Goal: Task Accomplishment & Management: Manage account settings

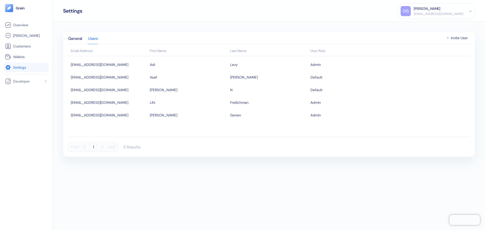
click at [18, 68] on span "Settings" at bounding box center [19, 67] width 13 height 5
click at [456, 16] on div "[EMAIL_ADDRESS][DOMAIN_NAME]" at bounding box center [439, 14] width 50 height 5
click at [450, 23] on div "Sign Out" at bounding box center [437, 23] width 72 height 8
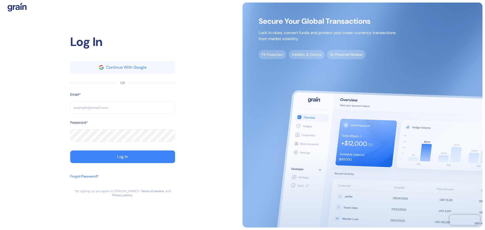
type input "[EMAIL_ADDRESS][DOMAIN_NAME]"
click at [114, 108] on input "[EMAIL_ADDRESS][DOMAIN_NAME]" at bounding box center [122, 107] width 105 height 13
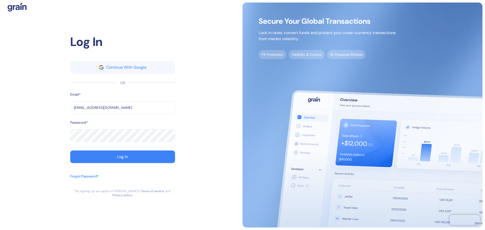
paste input "+12go"
type input "omer.g+12go@travelier.com"
click at [105, 125] on div "Password *" at bounding box center [122, 124] width 105 height 9
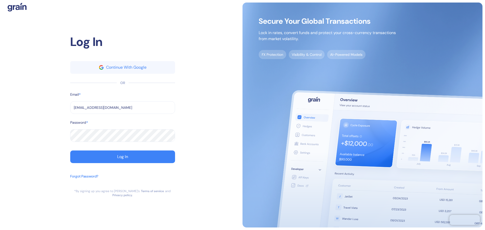
drag, startPoint x: 209, startPoint y: 144, endPoint x: 185, endPoint y: 145, distance: 24.5
click at [209, 144] on div "Log In Continue With Google OR Email * omer.g+12go@travelier.com ​ Password * ​…" at bounding box center [123, 115] width 240 height 225
click at [120, 124] on div "Password *" at bounding box center [122, 124] width 105 height 9
click at [88, 178] on div "Forgot Password?" at bounding box center [84, 176] width 28 height 5
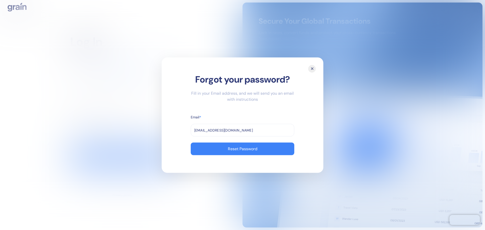
click at [194, 96] on div "Fill in your Email address, and we will send you an email with instructions" at bounding box center [243, 96] width 104 height 12
drag, startPoint x: 215, startPoint y: 130, endPoint x: 206, endPoint y: 132, distance: 8.9
click at [206, 132] on input "omer.g+12go@travelier.com" at bounding box center [243, 130] width 104 height 13
type input "[EMAIL_ADDRESS][DOMAIN_NAME]"
click at [314, 68] on div "✕ Forgot your password? Fill in your Email address, and we will send you an ema…" at bounding box center [243, 114] width 162 height 115
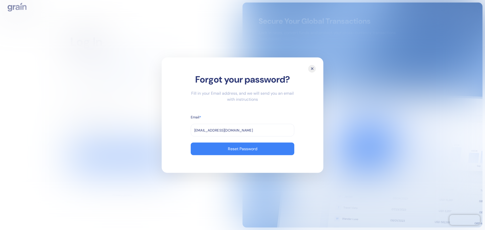
click at [312, 68] on div "✕" at bounding box center [312, 69] width 8 height 8
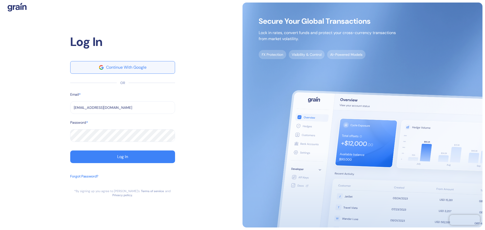
click at [125, 74] on button "Continue With Google" at bounding box center [122, 67] width 105 height 13
